Goal: Browse casually

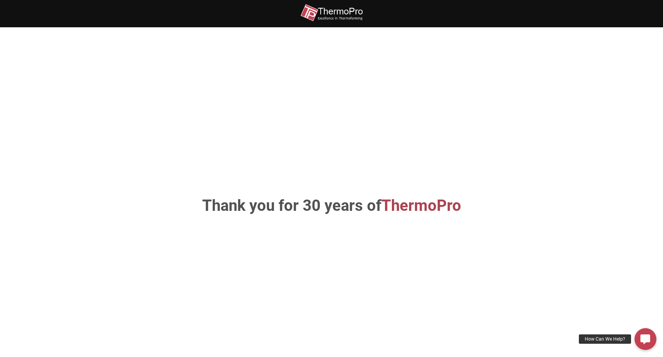
click at [423, 203] on span "ThermoPro" at bounding box center [421, 205] width 80 height 18
click at [336, 18] on img at bounding box center [331, 13] width 62 height 18
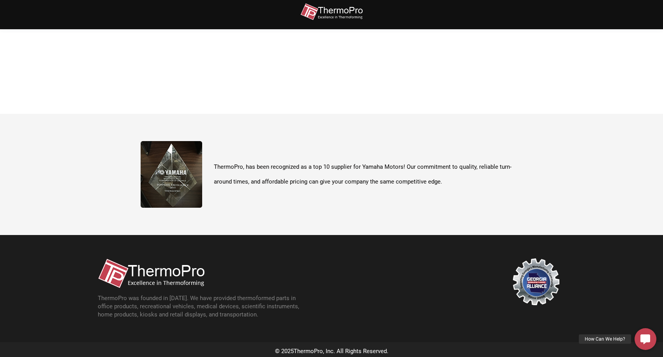
scroll to position [276, 0]
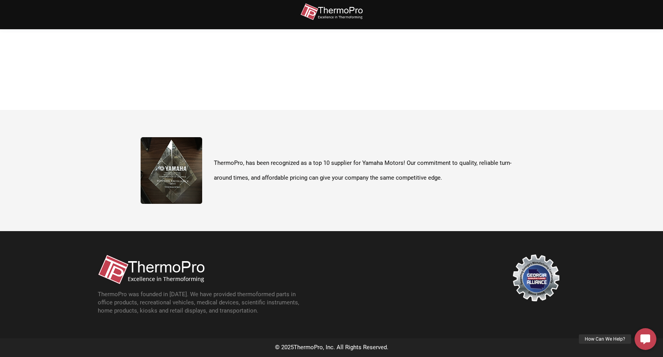
drag, startPoint x: 273, startPoint y: 184, endPoint x: 265, endPoint y: 184, distance: 7.8
click at [271, 184] on p "ThermoPro, has been recognized as a top 10 supplier for Yamaha Motors! Our comm…" at bounding box center [368, 170] width 309 height 29
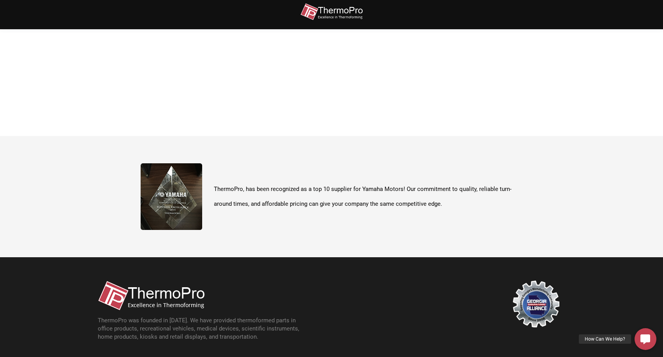
click at [174, 179] on img at bounding box center [172, 196] width 62 height 67
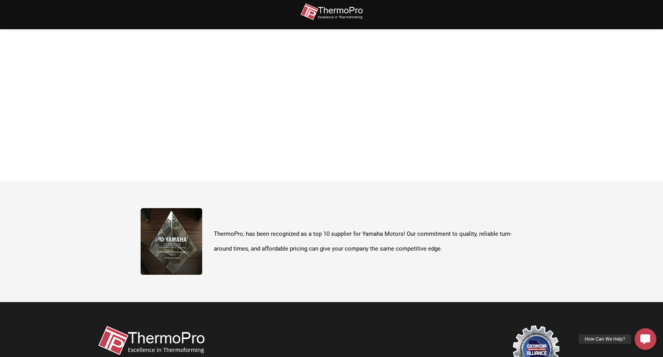
scroll to position [0, 0]
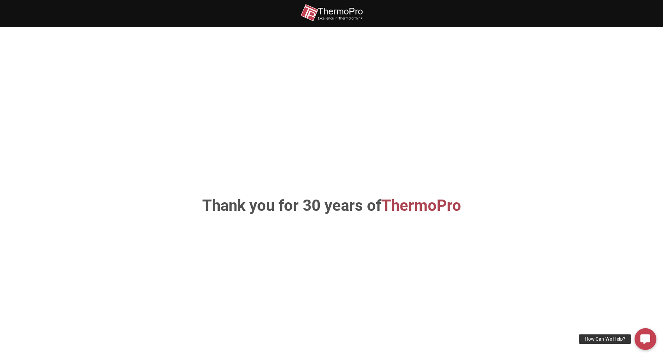
drag, startPoint x: 280, startPoint y: 220, endPoint x: 237, endPoint y: 114, distance: 114.7
click at [280, 220] on div "Thank you for 30 years of ThermoPro" at bounding box center [331, 206] width 444 height 310
drag, startPoint x: 27, startPoint y: 13, endPoint x: 533, endPoint y: 17, distance: 506.1
click at [533, 17] on div at bounding box center [331, 13] width 663 height 27
drag, startPoint x: 533, startPoint y: 17, endPoint x: 449, endPoint y: 94, distance: 114.2
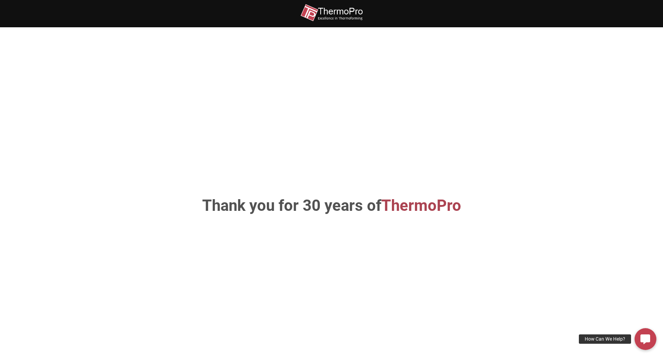
click at [449, 94] on div "Thank you for 30 years of ThermoPro" at bounding box center [331, 206] width 444 height 310
